Goal: Navigation & Orientation: Find specific page/section

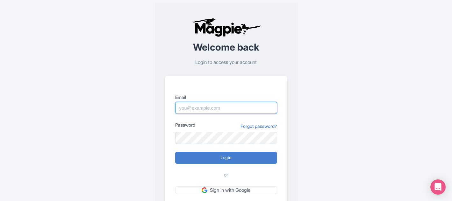
click at [190, 108] on input "Email" at bounding box center [226, 108] width 102 height 12
type input "[EMAIL_ADDRESS][PERSON_NAME][DOMAIN_NAME]"
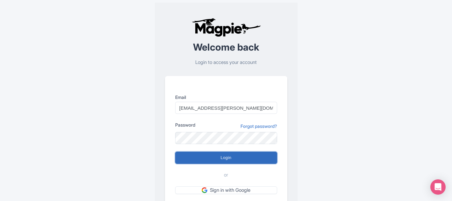
click at [230, 158] on input "Login" at bounding box center [226, 158] width 102 height 12
type input "Logging in..."
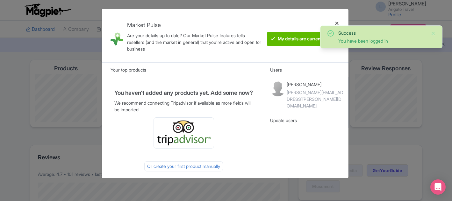
click at [336, 23] on div at bounding box center [336, 35] width 15 height 43
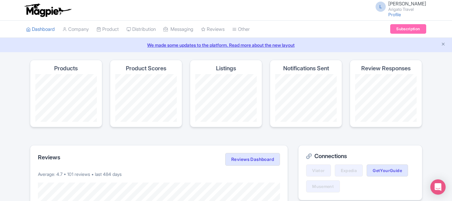
click at [398, 4] on span "[PERSON_NAME]" at bounding box center [407, 4] width 38 height 6
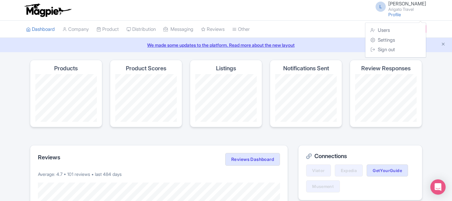
click at [439, 10] on div "L Lauren Shannon Arigato Travel Profile Users Settings Sign out" at bounding box center [226, 10] width 452 height 21
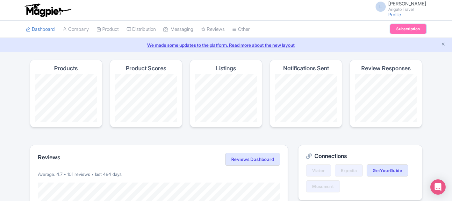
click at [412, 29] on link "Subscription" at bounding box center [408, 29] width 36 height 10
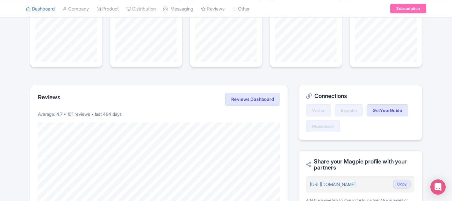
scroll to position [76, 0]
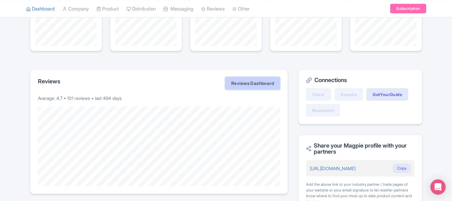
click at [250, 83] on link "Reviews Dashboard" at bounding box center [252, 83] width 55 height 13
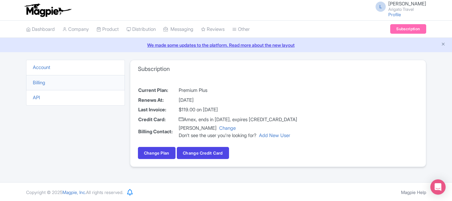
scroll to position [1, 0]
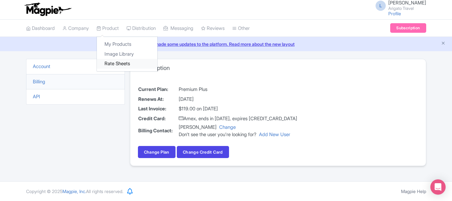
click at [115, 62] on link "Rate Sheets" at bounding box center [127, 64] width 61 height 10
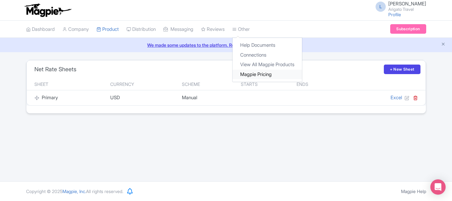
click at [258, 74] on link "Magpie Pricing" at bounding box center [267, 75] width 69 height 10
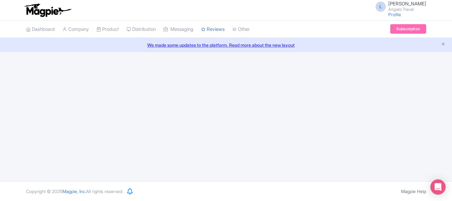
click at [155, 46] on link "We made some updates to the platform. Read more about the new layout" at bounding box center [226, 45] width 445 height 7
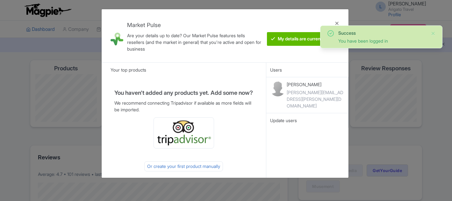
scroll to position [76, 0]
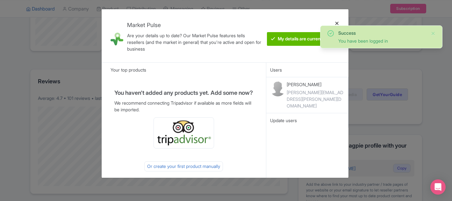
click at [337, 23] on div at bounding box center [336, 35] width 15 height 43
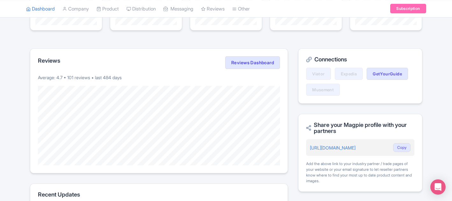
scroll to position [96, 0]
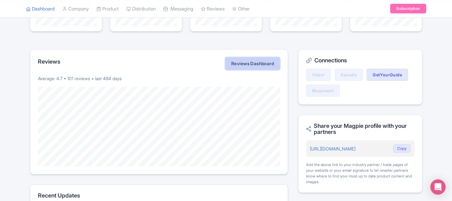
click at [250, 63] on link "Reviews Dashboard" at bounding box center [252, 63] width 55 height 13
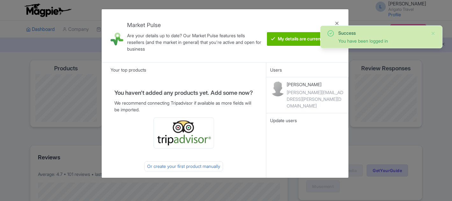
scroll to position [96, 0]
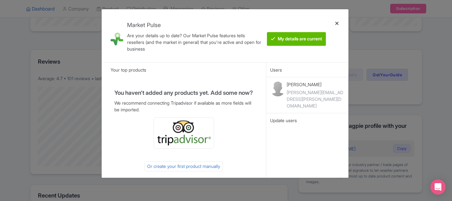
click at [337, 23] on div at bounding box center [336, 35] width 15 height 43
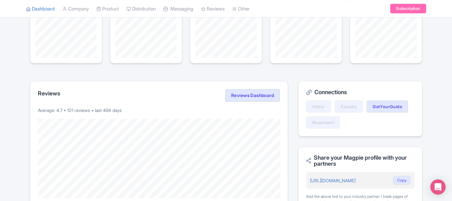
scroll to position [0, 0]
